Goal: Navigation & Orientation: Find specific page/section

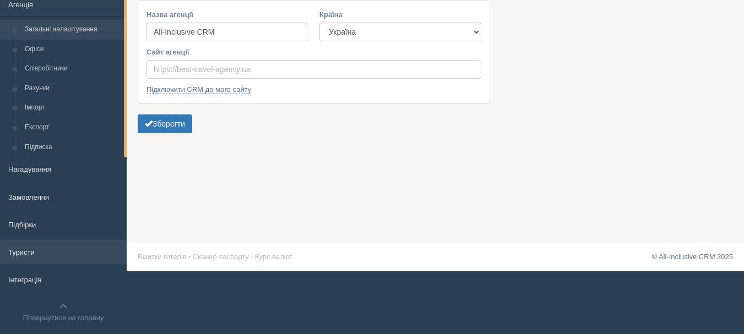
scroll to position [81, 0]
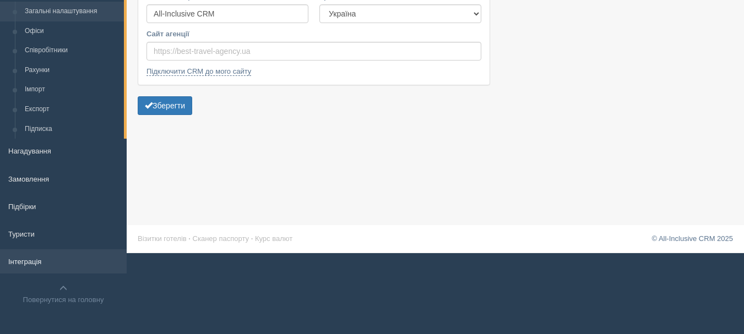
click at [60, 259] on link "Інтеграція" at bounding box center [63, 261] width 127 height 24
